Goal: Task Accomplishment & Management: Use online tool/utility

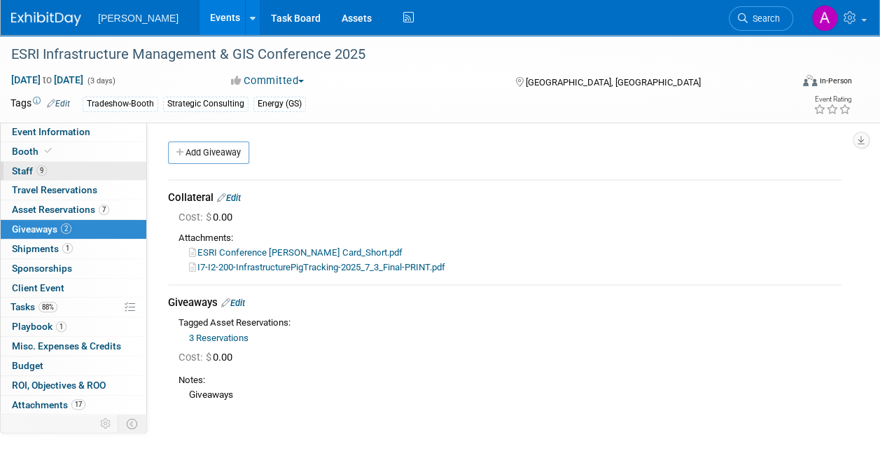
click at [48, 167] on link "9 Staff 9" at bounding box center [74, 171] width 146 height 19
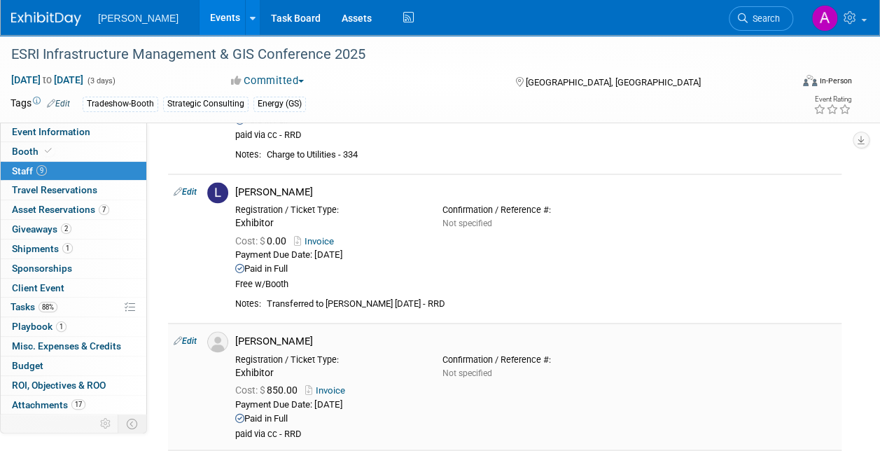
scroll to position [1050, 0]
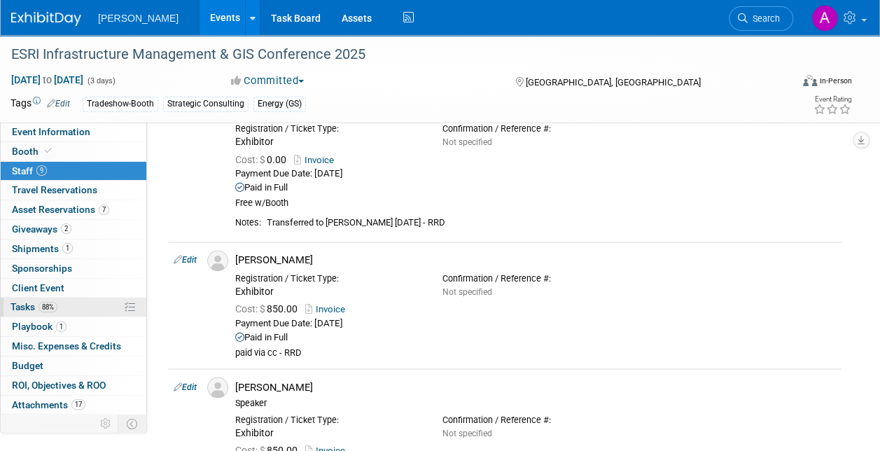
click at [24, 301] on span "Tasks 88%" at bounding box center [33, 306] width 47 height 11
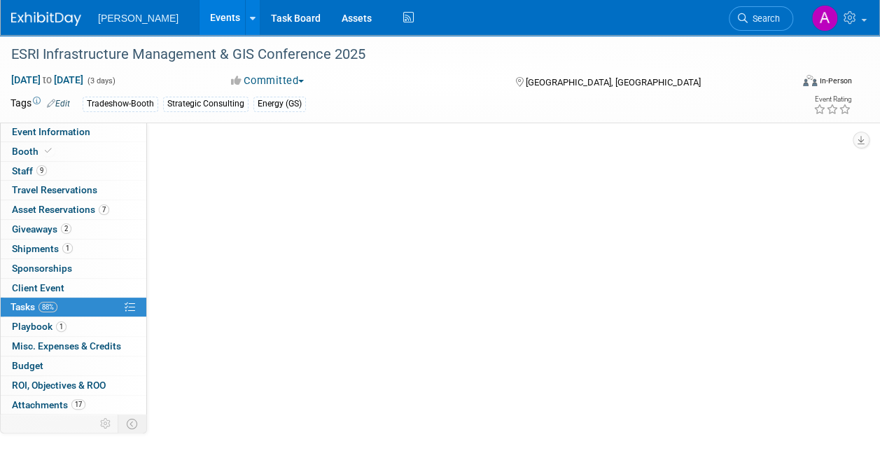
scroll to position [0, 0]
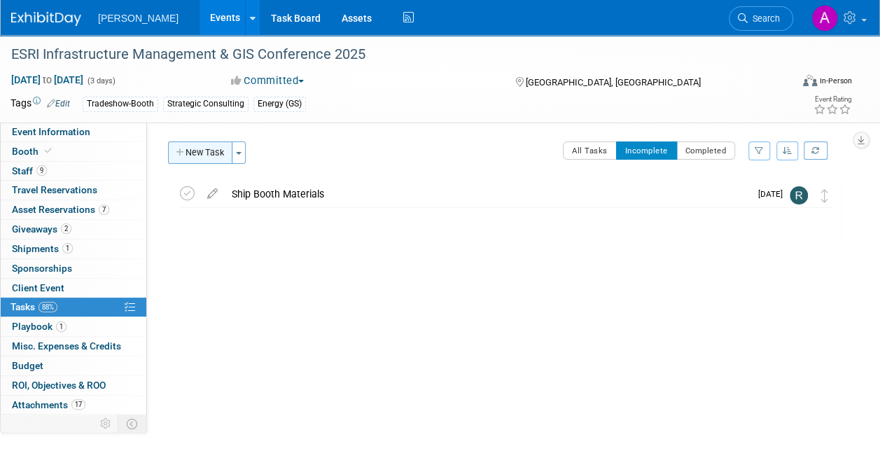
click at [197, 148] on button "New Task" at bounding box center [200, 152] width 64 height 22
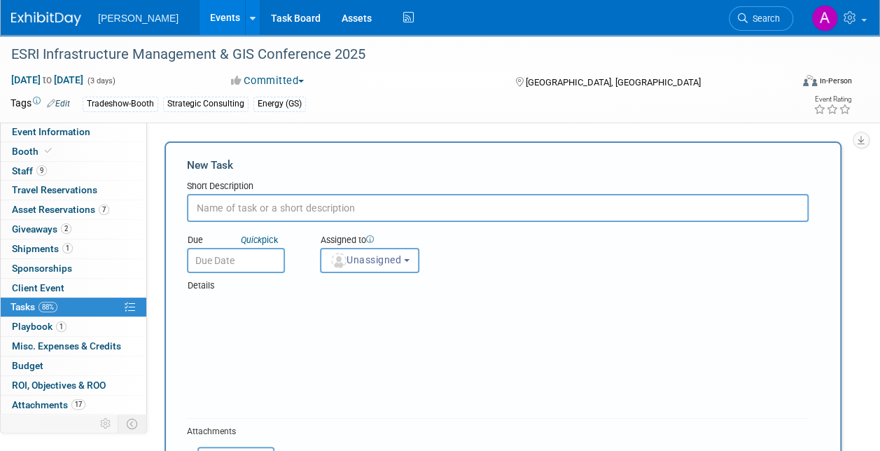
click at [207, 201] on input "text" at bounding box center [497, 208] width 621 height 28
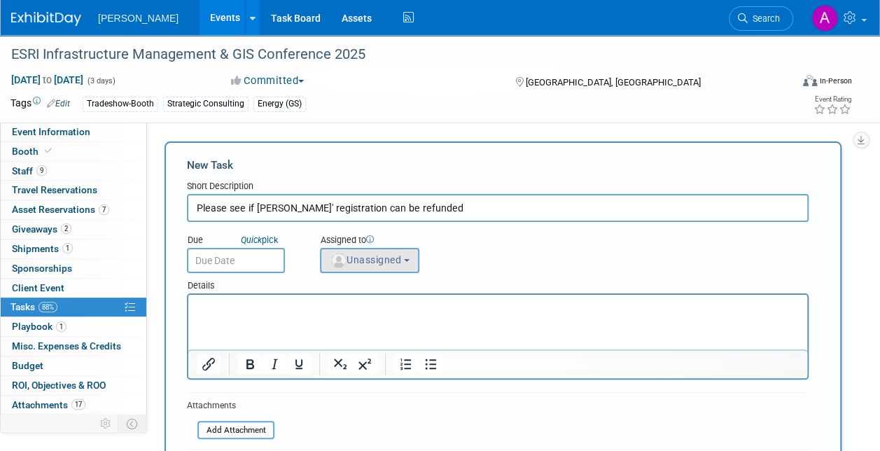
type input "Please see if [PERSON_NAME]' registration can be refunded"
click at [392, 256] on span "Unassigned" at bounding box center [365, 259] width 71 height 11
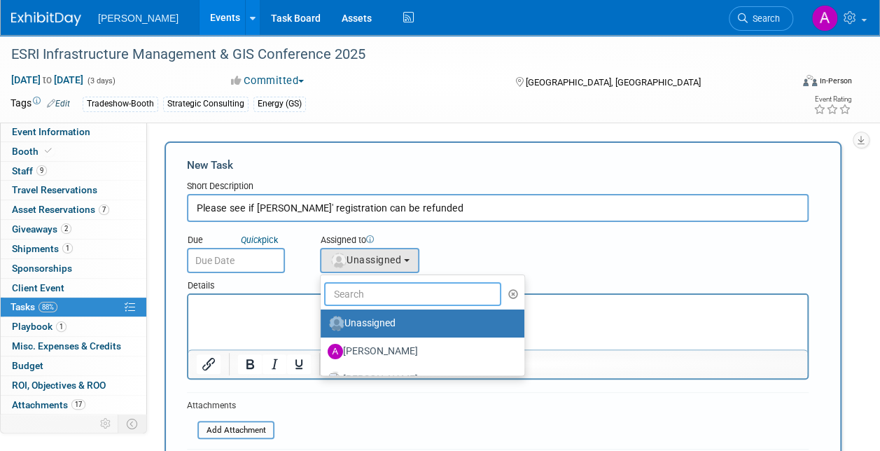
click at [368, 299] on input "text" at bounding box center [412, 294] width 177 height 24
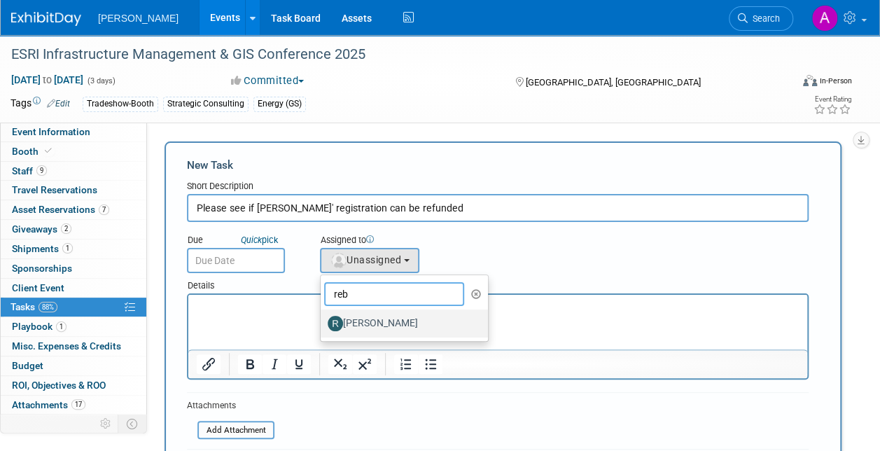
type input "reb"
click at [391, 321] on label "[PERSON_NAME]" at bounding box center [401, 323] width 146 height 22
click at [323, 321] on input "[PERSON_NAME]" at bounding box center [318, 321] width 9 height 9
select select "844a177d-a181-44ff-a72a-5731d68e4351"
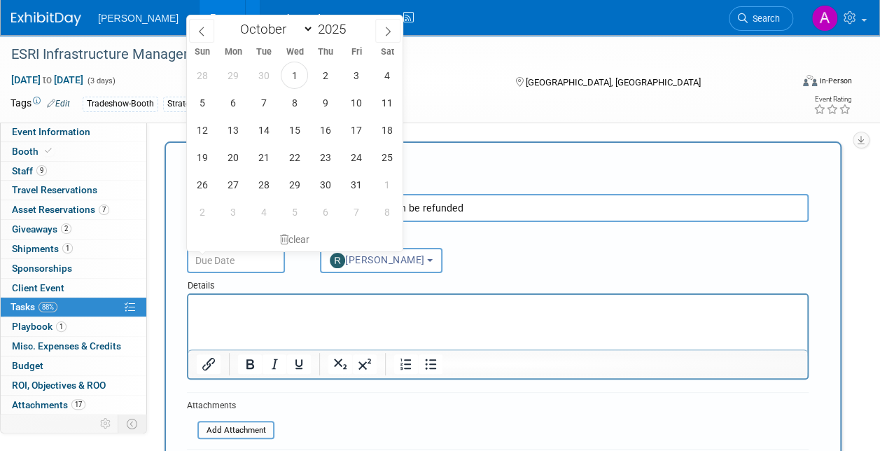
click at [234, 257] on input "text" at bounding box center [236, 260] width 98 height 25
click at [356, 131] on span "17" at bounding box center [355, 129] width 27 height 27
type input "[DATE]"
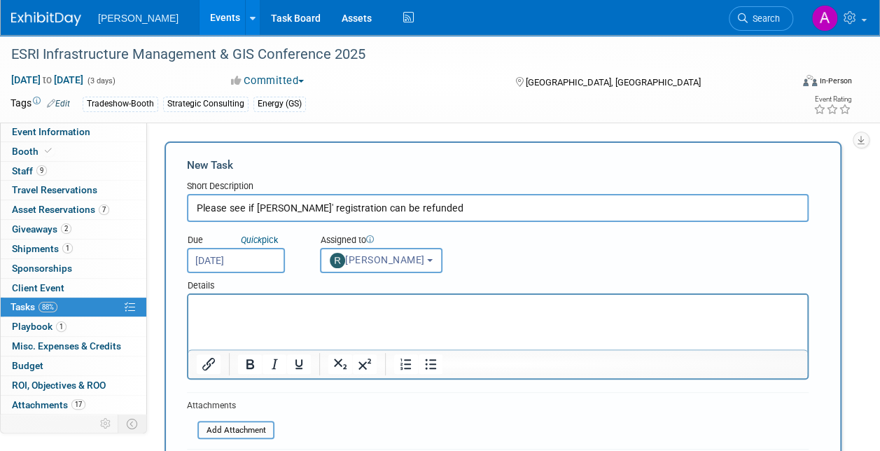
click at [216, 309] on p "Rich Text Area. Press ALT-0 for help." at bounding box center [498, 307] width 603 height 14
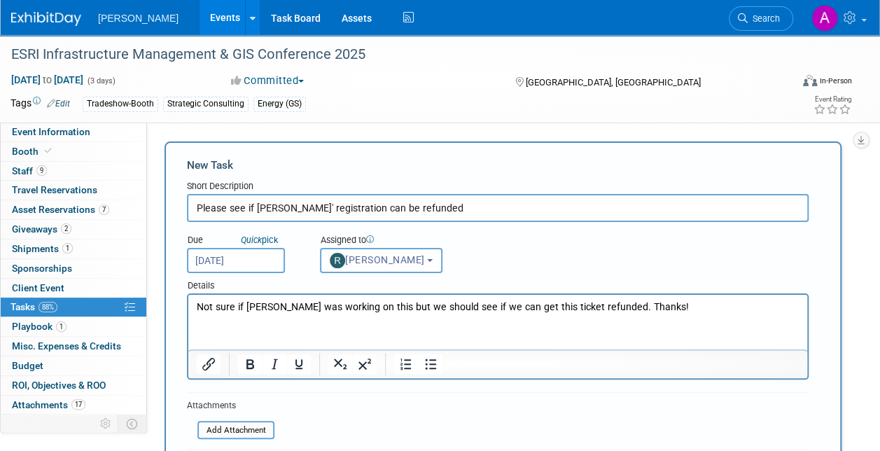
click at [272, 307] on p "Not sure if [PERSON_NAME] was working on this but we should see if we can get t…" at bounding box center [498, 307] width 603 height 14
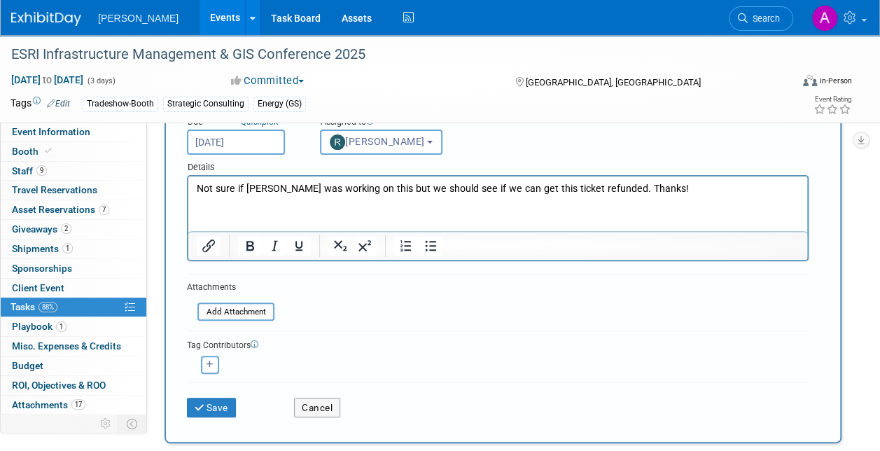
scroll to position [140, 0]
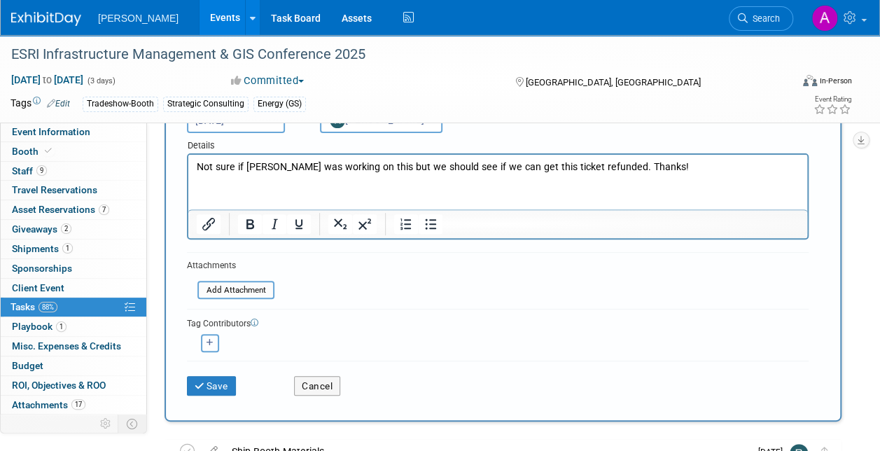
click at [207, 339] on button "button" at bounding box center [210, 343] width 18 height 18
select select
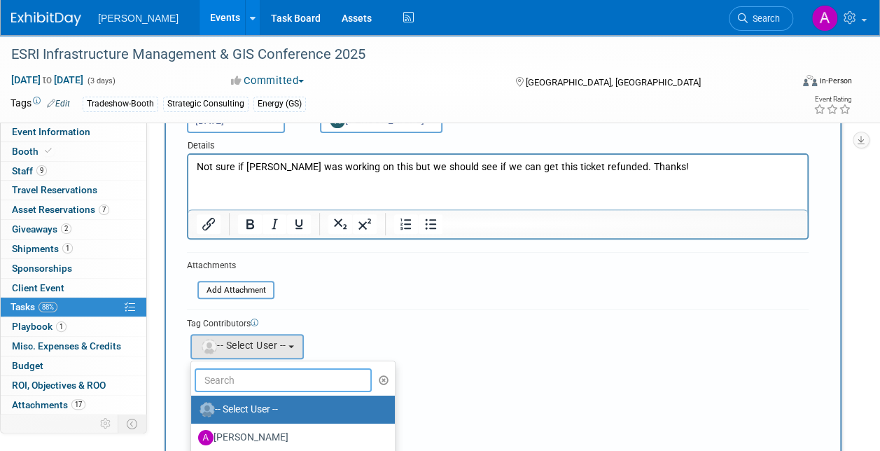
click at [223, 376] on input "text" at bounding box center [283, 380] width 177 height 24
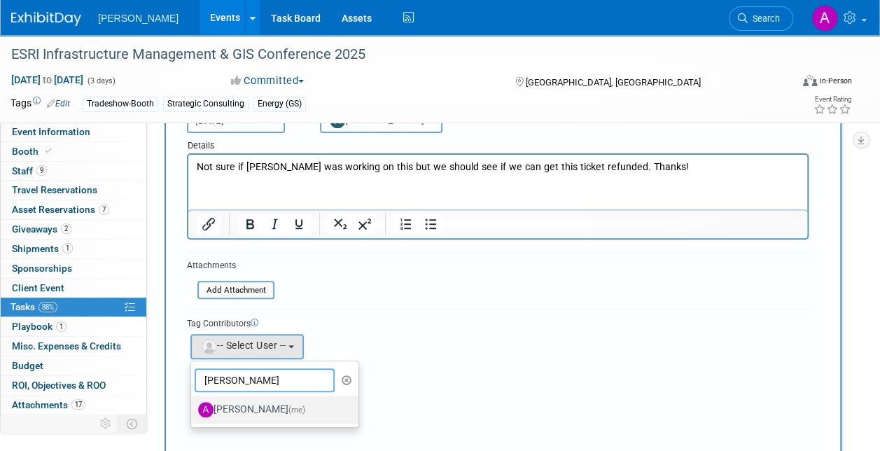
type input "[PERSON_NAME]"
click at [238, 402] on label "[PERSON_NAME] (me)" at bounding box center [271, 409] width 146 height 22
click at [193, 403] on input "[PERSON_NAME] (me)" at bounding box center [188, 407] width 9 height 9
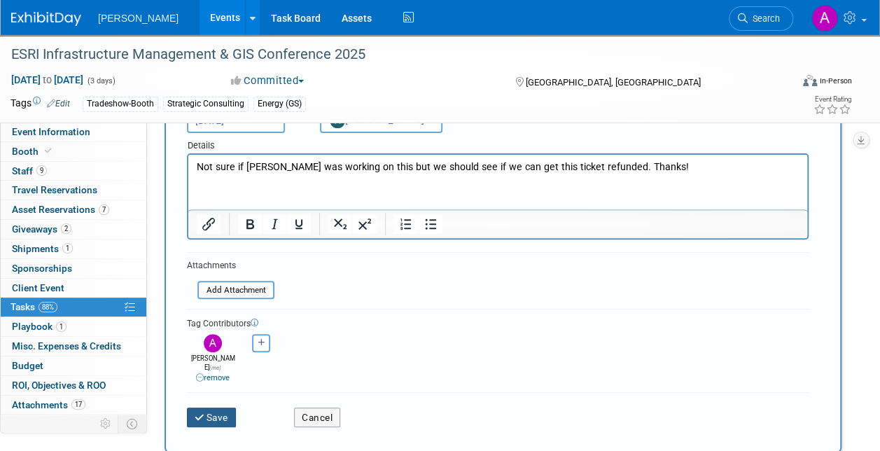
click at [209, 407] on button "Save" at bounding box center [211, 417] width 49 height 20
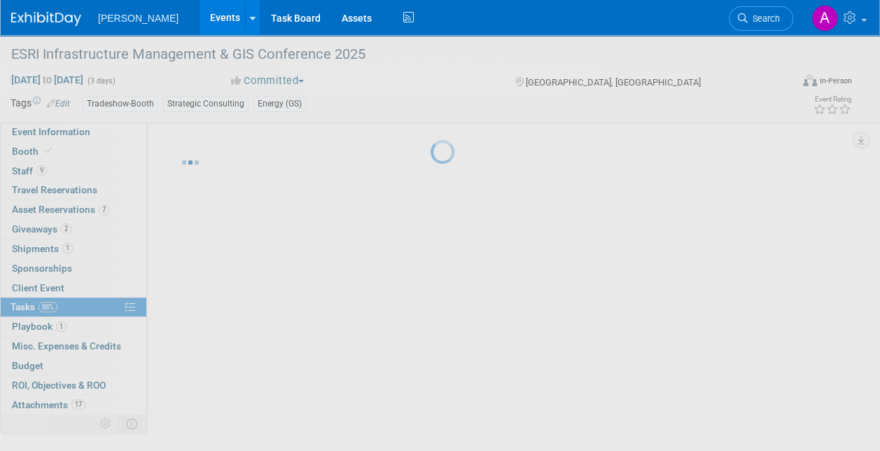
scroll to position [8, 0]
